Goal: Transaction & Acquisition: Subscribe to service/newsletter

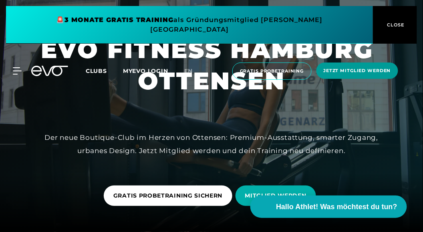
click at [364, 67] on span "Jetzt Mitglied werden" at bounding box center [356, 70] width 67 height 7
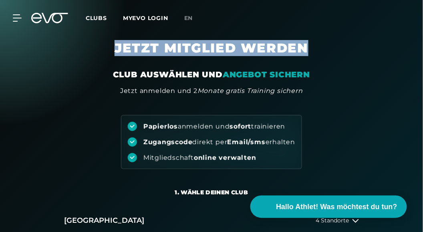
drag, startPoint x: 421, startPoint y: 30, endPoint x: 423, endPoint y: 64, distance: 34.0
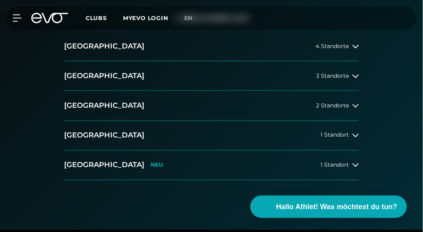
scroll to position [174, 0]
click at [352, 41] on button "[GEOGRAPHIC_DATA] 4 Standorte" at bounding box center [211, 46] width 294 height 30
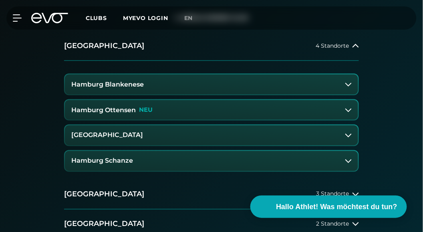
click at [349, 105] on button "Hamburg Ottensen NEU" at bounding box center [211, 110] width 293 height 20
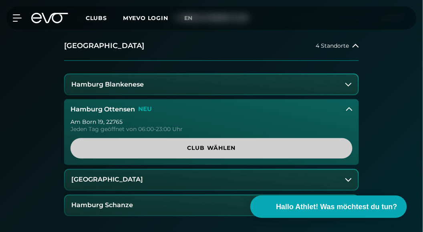
click at [180, 153] on span "Club wählen" at bounding box center [211, 148] width 282 height 20
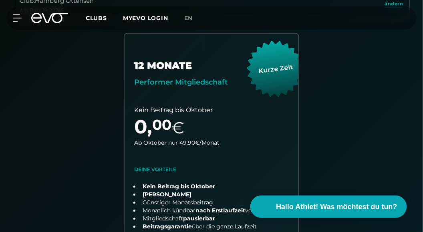
scroll to position [200, 0]
